Goal: Check status: Check status

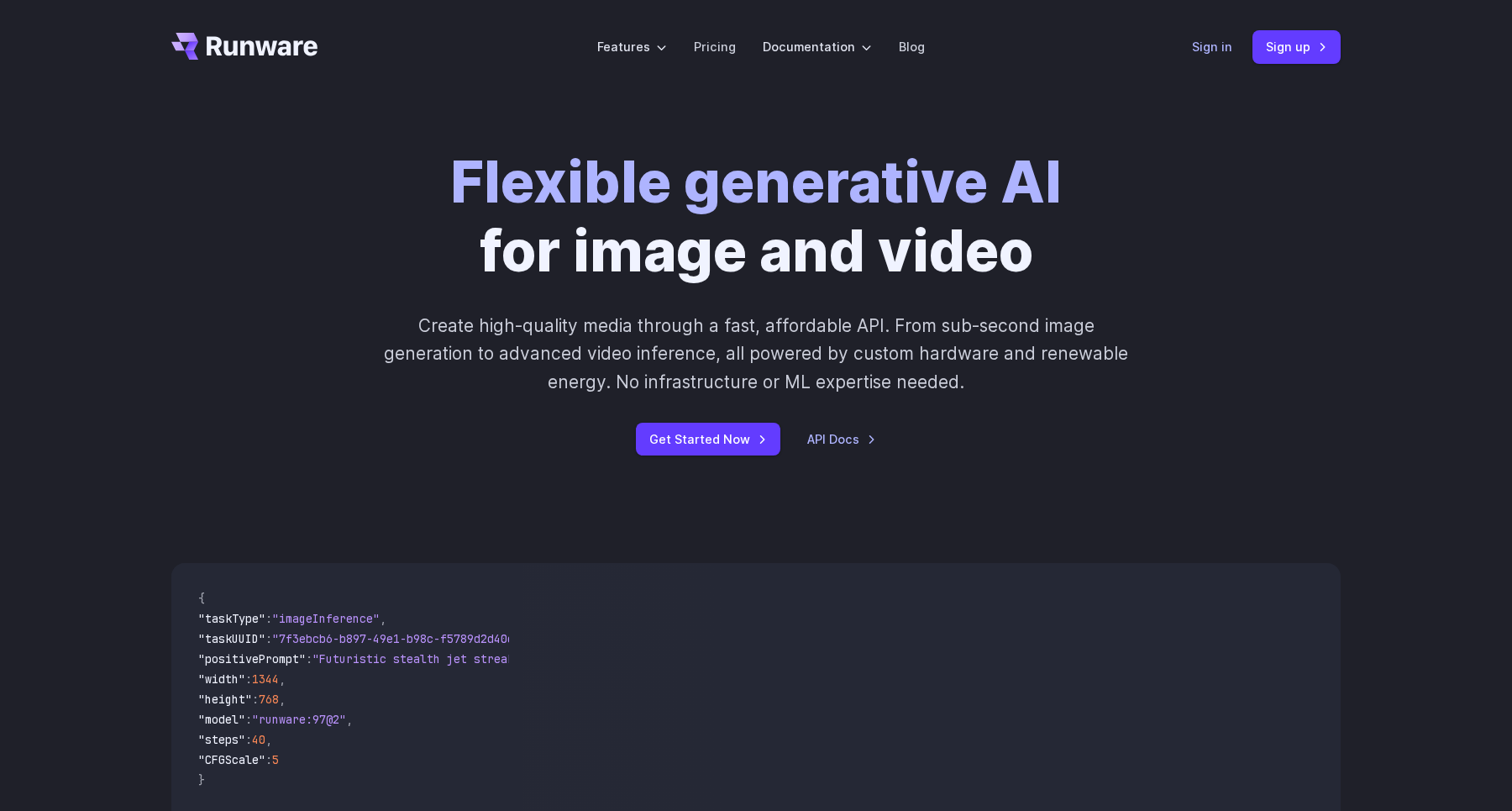
click at [1220, 52] on link "Sign in" at bounding box center [1212, 47] width 40 height 20
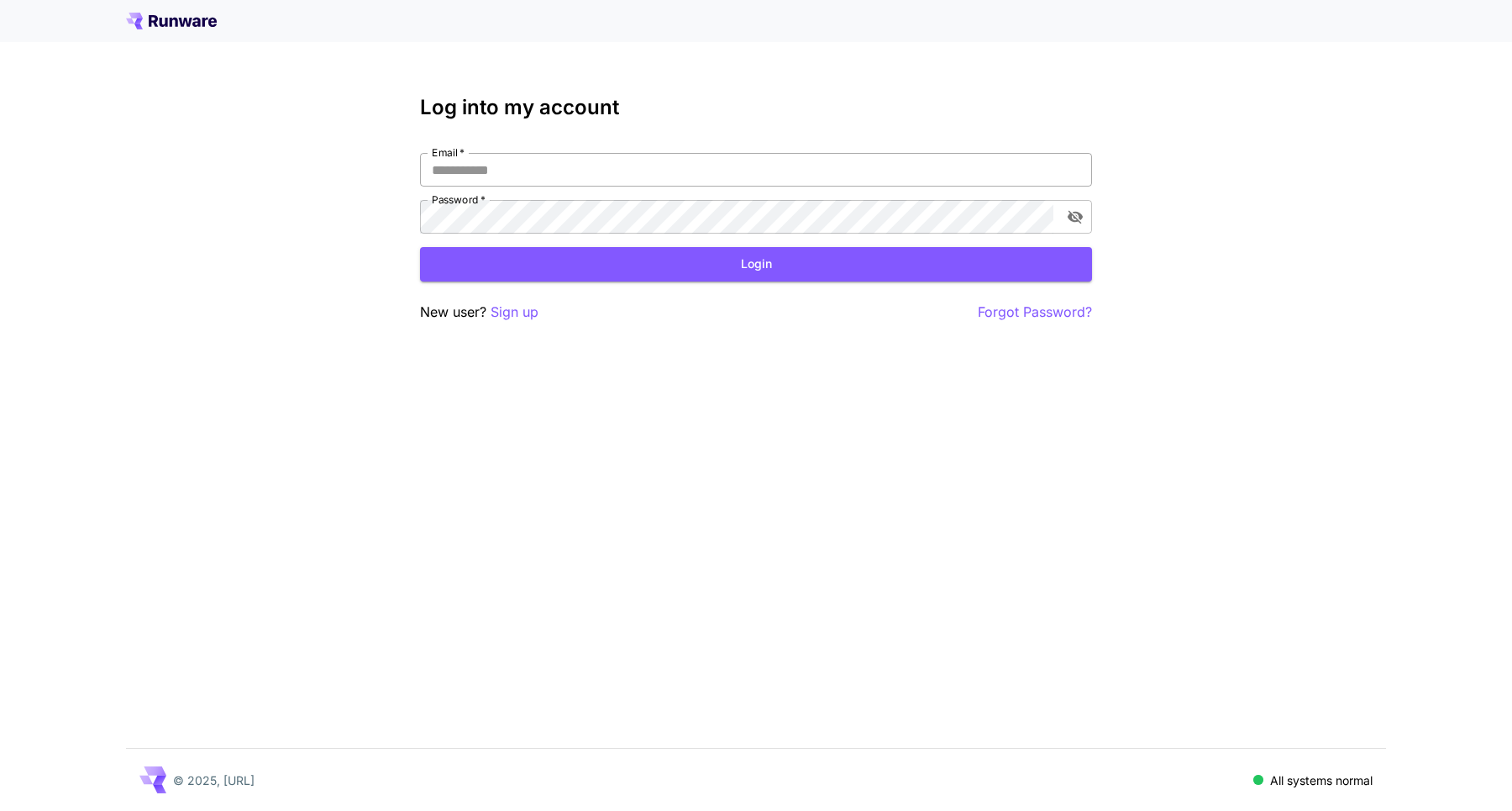
click at [505, 178] on input "Email   *" at bounding box center [756, 170] width 672 height 34
type input "**********"
click button "Login" at bounding box center [756, 264] width 672 height 35
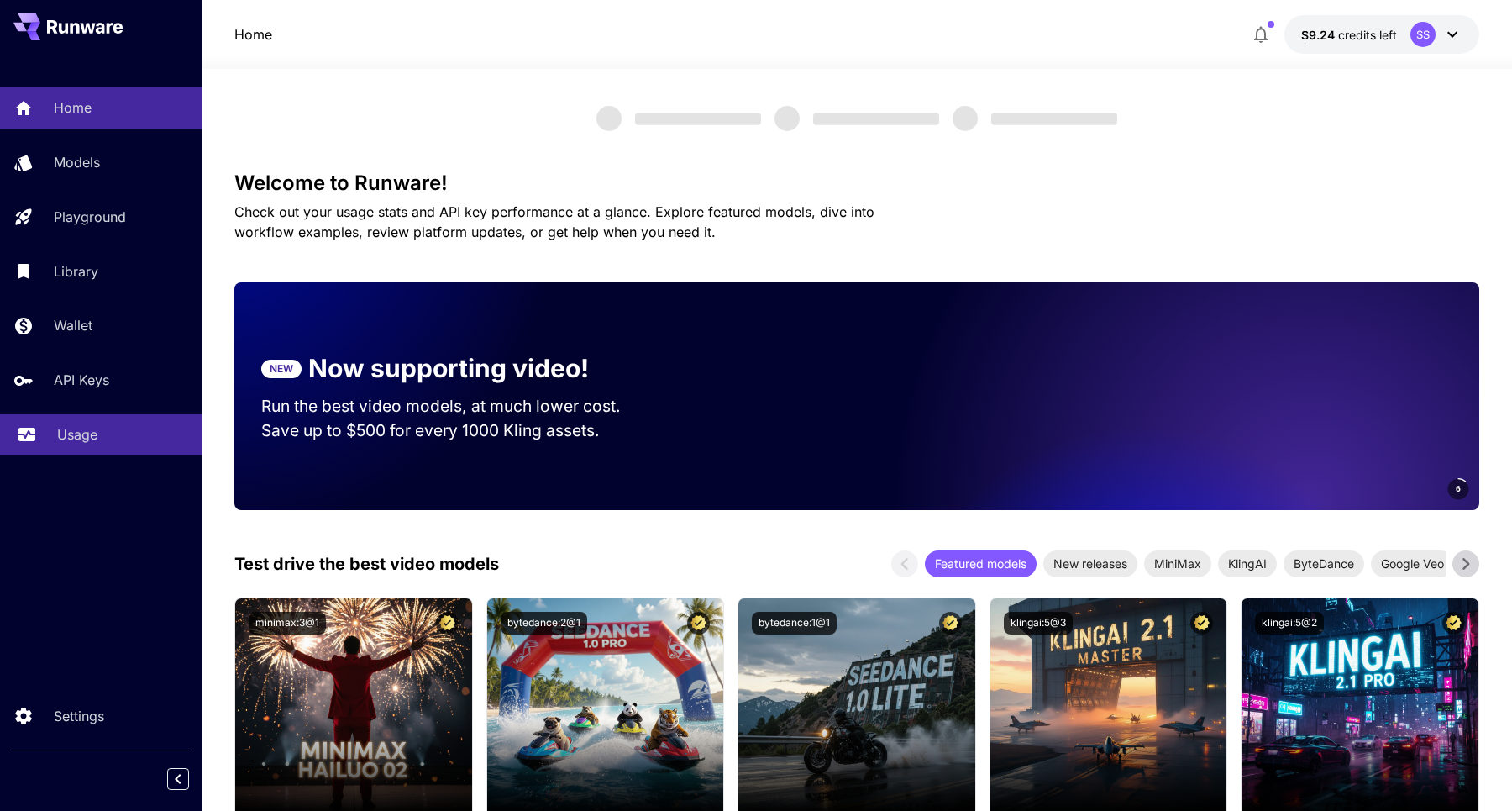
click at [77, 417] on link "Usage" at bounding box center [101, 434] width 201 height 41
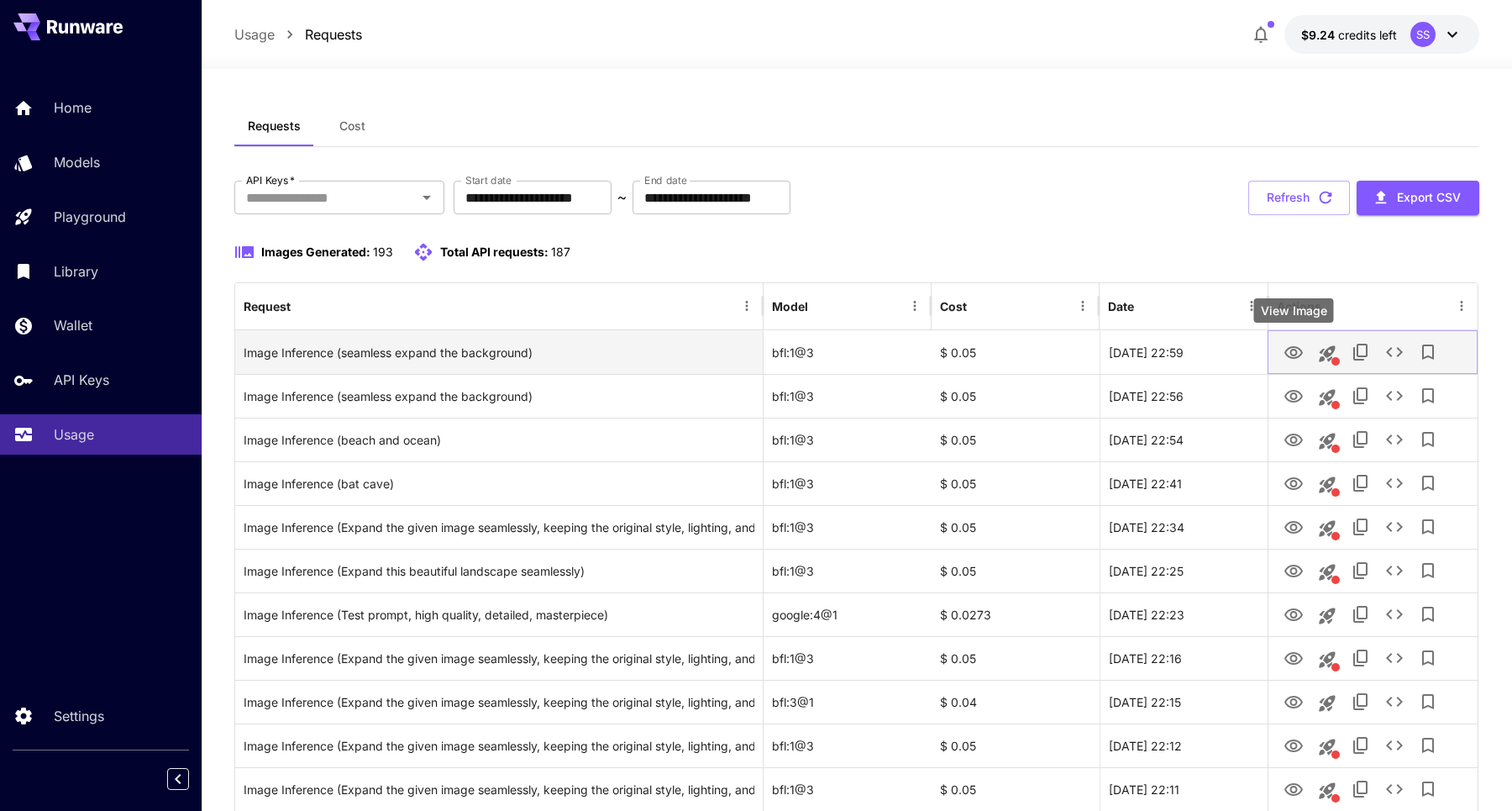
click at [1297, 351] on icon "View Image" at bounding box center [1294, 353] width 20 height 20
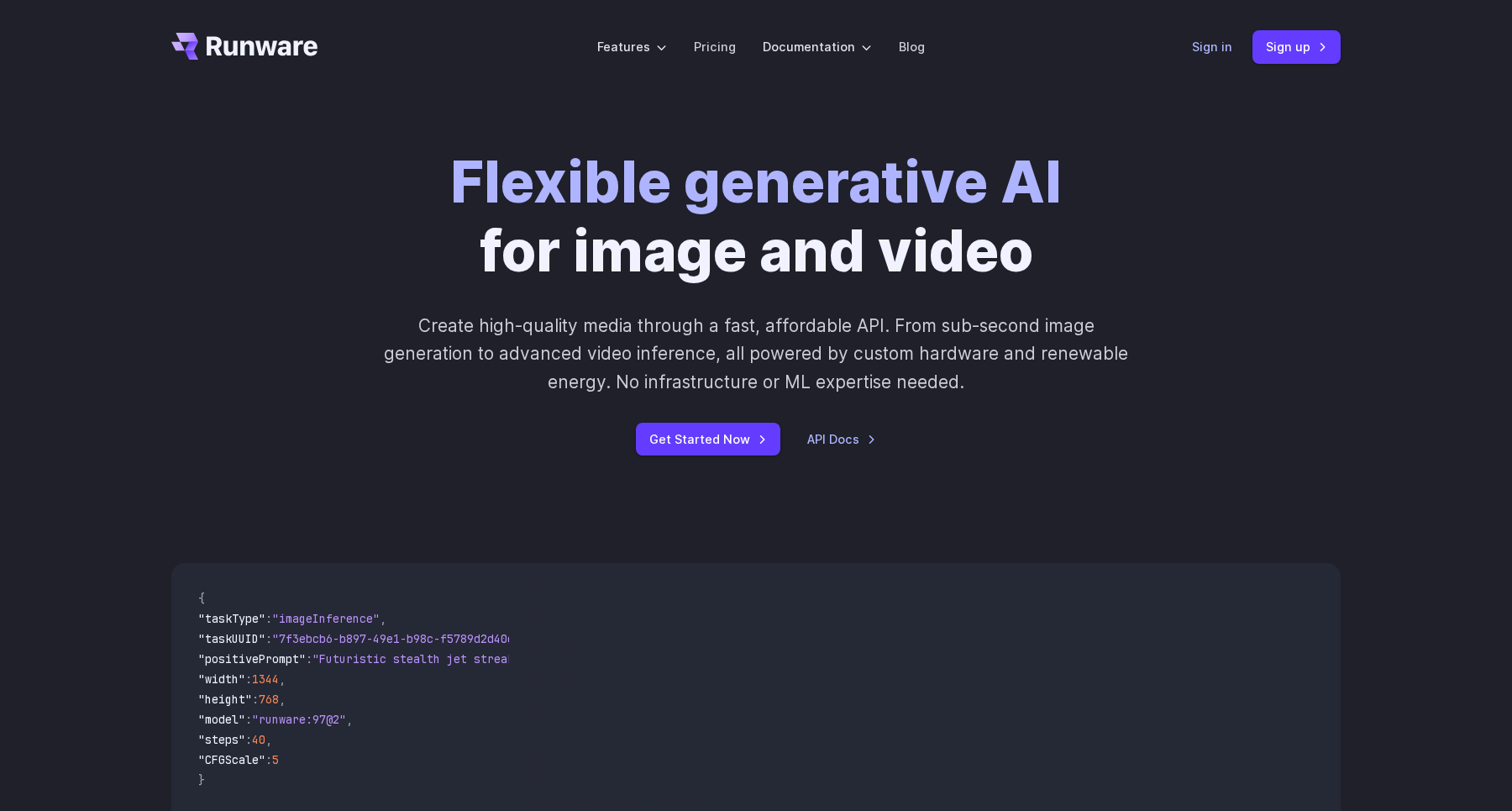
click at [1211, 42] on link "Sign in" at bounding box center [1212, 47] width 40 height 20
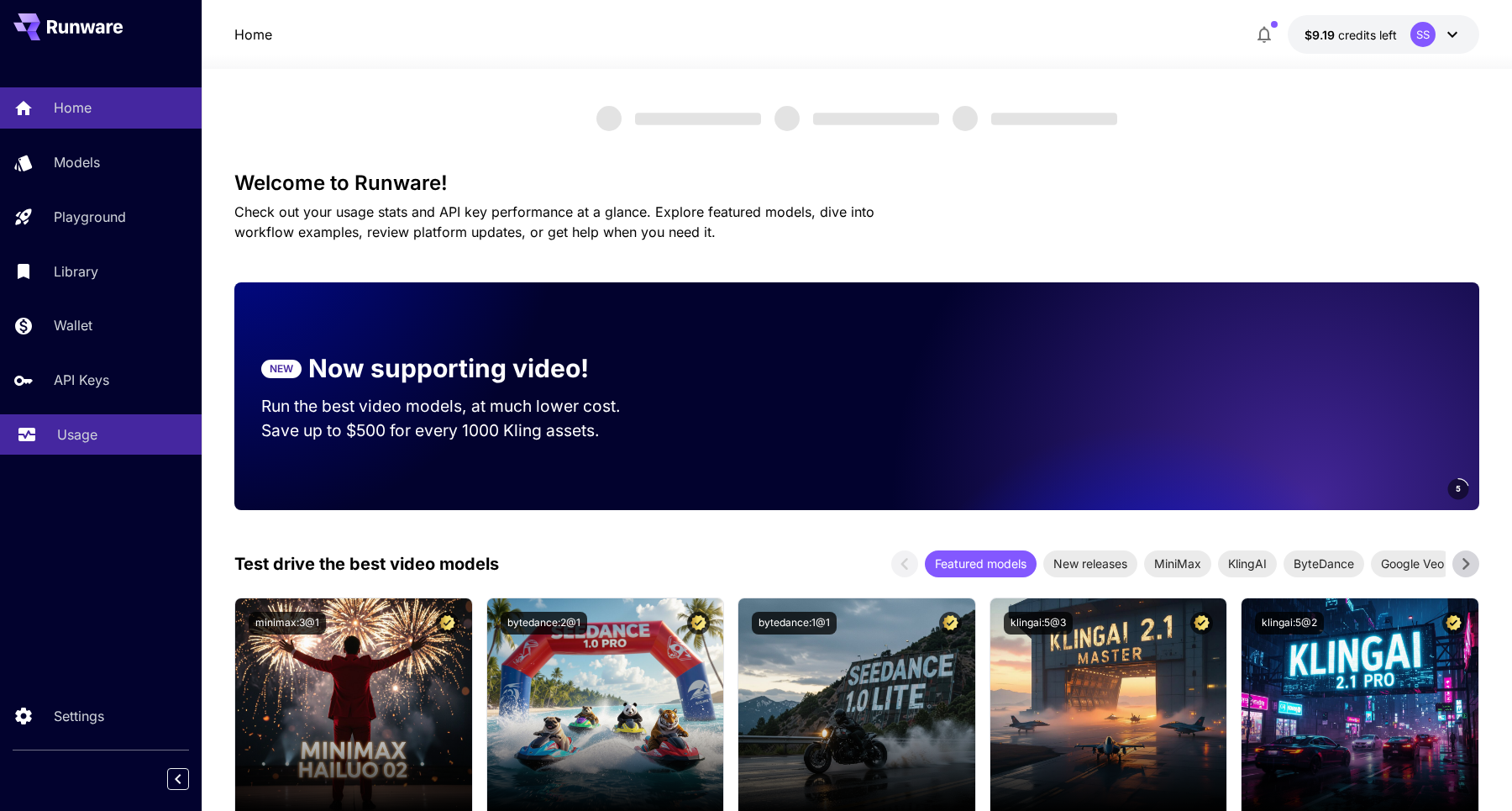
click at [71, 426] on link "Usage" at bounding box center [101, 434] width 201 height 41
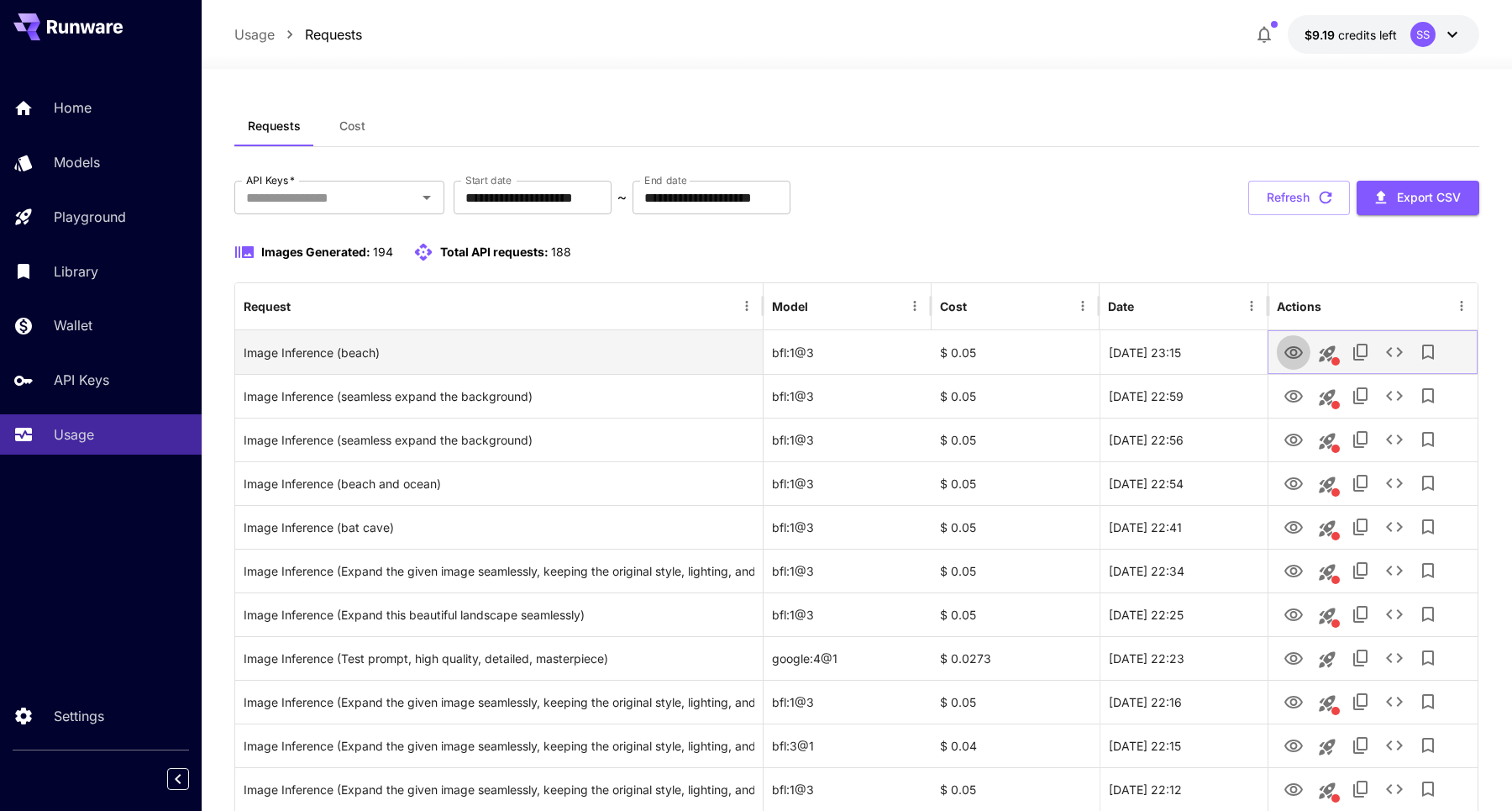
click at [1300, 348] on icon "View Image" at bounding box center [1294, 353] width 19 height 12
